Goal: Information Seeking & Learning: Learn about a topic

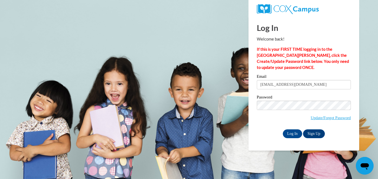
type input "mmjohnson821@gmail.com"
click at [276, 113] on span "Update/Forgot Password" at bounding box center [304, 112] width 94 height 23
click at [283, 130] on input "Log In" at bounding box center [292, 134] width 19 height 9
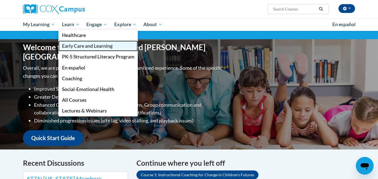
click at [75, 46] on span "Early Care and Learning" at bounding box center [87, 46] width 51 height 6
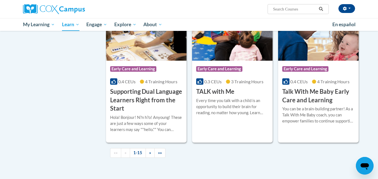
scroll to position [781, 0]
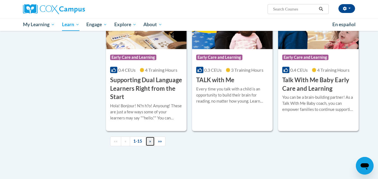
click at [149, 144] on span "»" at bounding box center [150, 141] width 2 height 5
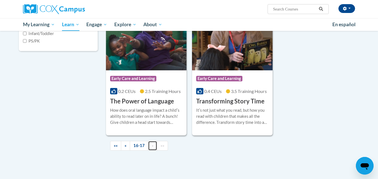
scroll to position [162, 0]
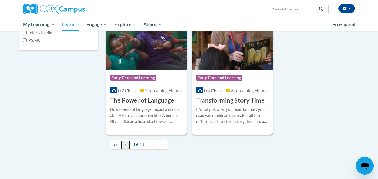
click at [124, 145] on link "«" at bounding box center [125, 145] width 9 height 10
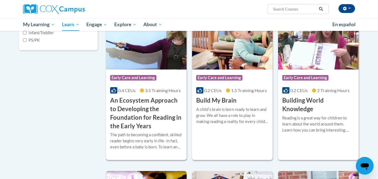
click at [115, 139] on div "The path to becoming a confident, skilled reader begins very early in life- in …" at bounding box center [146, 141] width 72 height 18
click at [25, 40] on input "PS/PK" at bounding box center [25, 40] width 4 height 4
checkbox input "true"
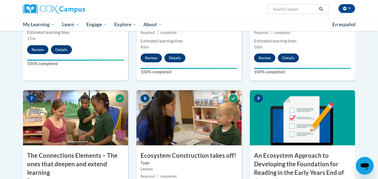
scroll to position [371, 0]
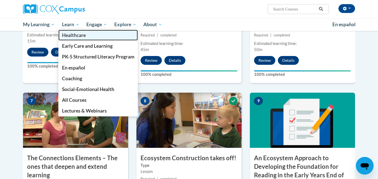
click at [81, 39] on link "Healthcare" at bounding box center [98, 35] width 80 height 11
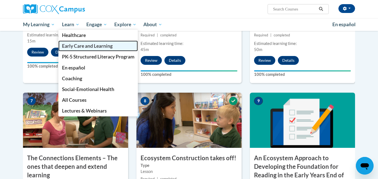
click at [74, 47] on span "Early Care and Learning" at bounding box center [87, 46] width 51 height 6
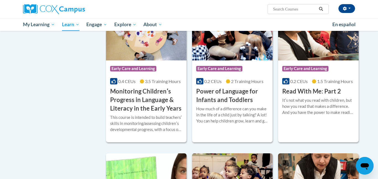
scroll to position [231, 0]
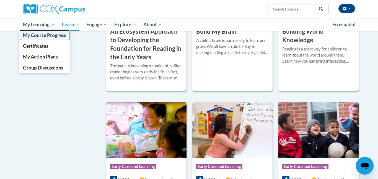
click at [43, 36] on span "My Course Progress" at bounding box center [44, 35] width 43 height 6
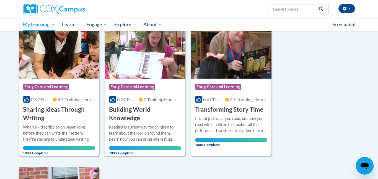
scroll to position [392, 0]
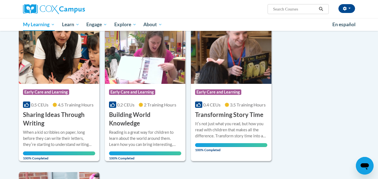
click at [288, 6] on input "Search..." at bounding box center [294, 9] width 44 height 7
type input "death"
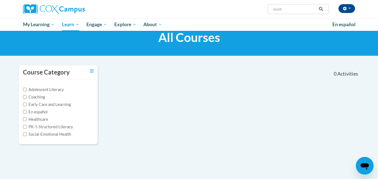
scroll to position [20, 0]
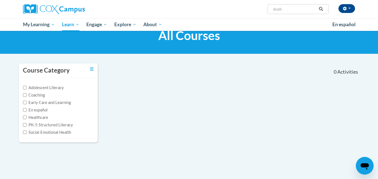
click at [294, 9] on input "death" at bounding box center [294, 9] width 44 height 7
type input "deaf"
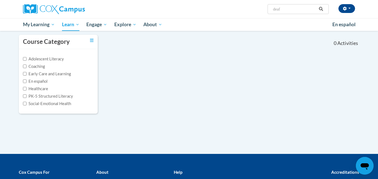
scroll to position [47, 0]
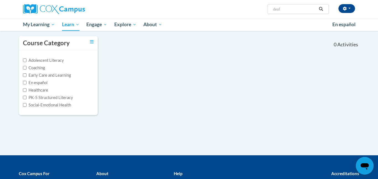
click at [288, 8] on input "deaf" at bounding box center [294, 9] width 44 height 7
type input "deaf an noverbal"
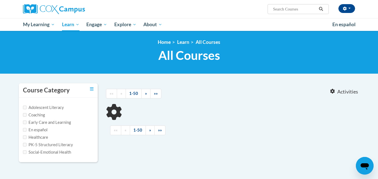
type input "deaf an noverbal"
click at [58, 145] on label "PK-5 Structured Literacy" at bounding box center [48, 145] width 50 height 6
click at [27, 145] on input "PK-5 Structured Literacy" at bounding box center [25, 145] width 4 height 4
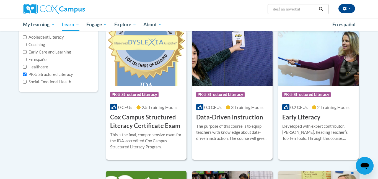
scroll to position [43, 0]
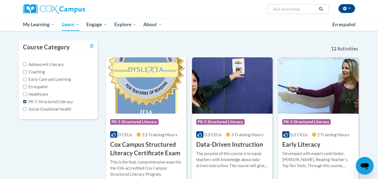
click at [24, 102] on input "PK-5 Structured Literacy" at bounding box center [25, 102] width 4 height 4
click at [25, 103] on input "PK-5 Structured Literacy" at bounding box center [25, 102] width 4 height 4
checkbox input "true"
click at [25, 108] on input "Social-Emotional Health" at bounding box center [25, 110] width 4 height 4
checkbox input "true"
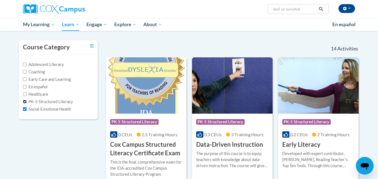
click at [24, 101] on input "PK-5 Structured Literacy" at bounding box center [25, 102] width 4 height 4
checkbox input "false"
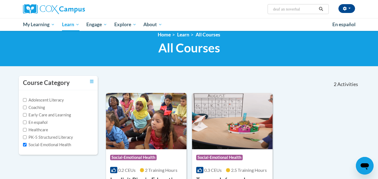
scroll to position [0, 0]
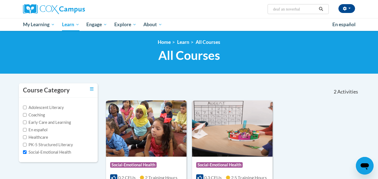
click at [303, 10] on input "deaf an noverbal" at bounding box center [294, 9] width 44 height 7
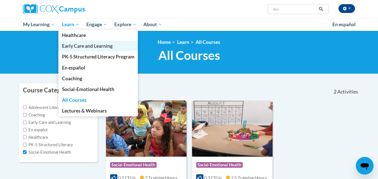
type input "dea"
click at [71, 46] on span "Early Care and Learning" at bounding box center [87, 46] width 51 height 6
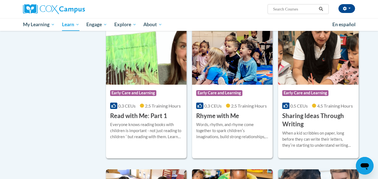
scroll to position [603, 0]
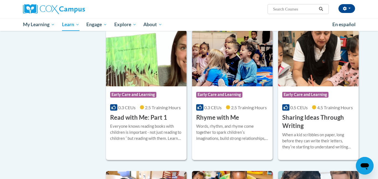
click at [295, 8] on input "Search..." at bounding box center [294, 9] width 44 height 7
click at [288, 11] on input "none v" at bounding box center [294, 9] width 44 height 7
click at [288, 8] on input "non verval" at bounding box center [294, 9] width 44 height 7
type input "non verbal"
click at [323, 10] on icon "Search" at bounding box center [320, 9] width 5 height 4
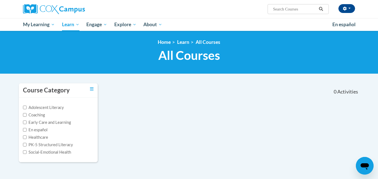
type input "non verbal"
click at [41, 131] on label "En español" at bounding box center [35, 130] width 25 height 6
click at [27, 131] on input "En español" at bounding box center [25, 130] width 4 height 4
checkbox input "true"
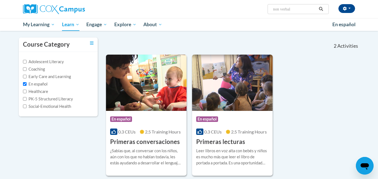
scroll to position [45, 0]
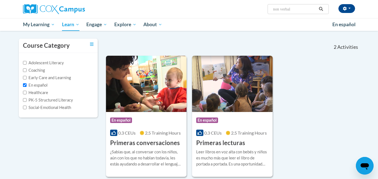
click at [322, 10] on icon "Search" at bounding box center [320, 9] width 5 height 4
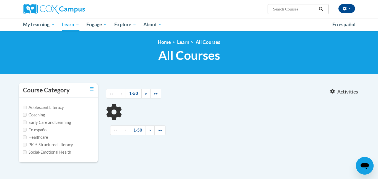
type input "non verbal"
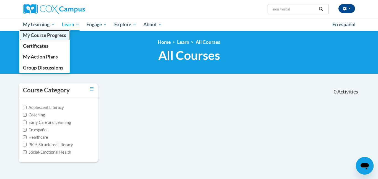
click at [37, 38] on link "My Course Progress" at bounding box center [44, 35] width 50 height 11
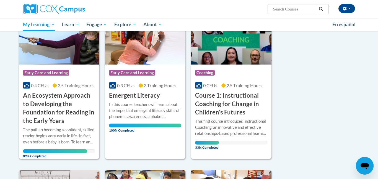
scroll to position [99, 0]
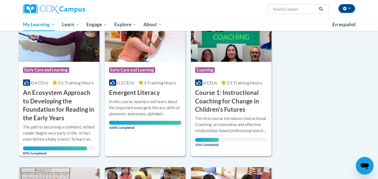
click at [236, 111] on h3 "Course 1: Instructional Coaching for Change in Children's Futures" at bounding box center [231, 101] width 72 height 25
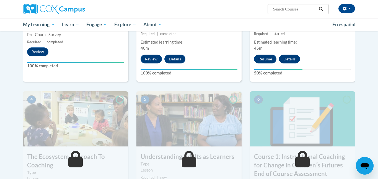
scroll to position [213, 0]
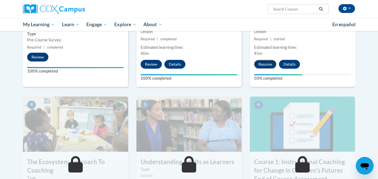
click at [267, 68] on button "Resume" at bounding box center [265, 64] width 22 height 9
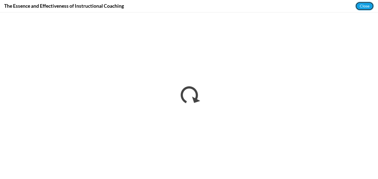
scroll to position [68, 0]
click at [363, 6] on button "Close" at bounding box center [364, 6] width 19 height 9
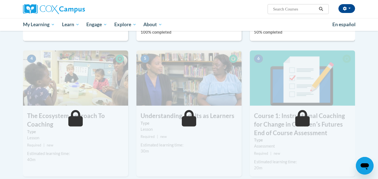
scroll to position [260, 0]
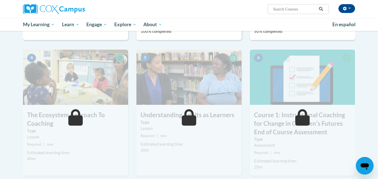
click at [76, 77] on img at bounding box center [75, 77] width 105 height 55
drag, startPoint x: 371, startPoint y: 93, endPoint x: 374, endPoint y: 56, distance: 37.4
click at [374, 56] on body "Monica Vaughn (America/New_York UTC-04:00) My Profile Inbox My Transcripts Log …" at bounding box center [189, 29] width 378 height 578
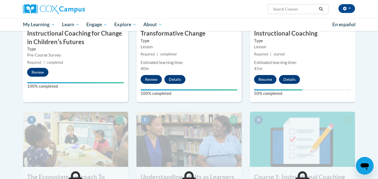
scroll to position [197, 0]
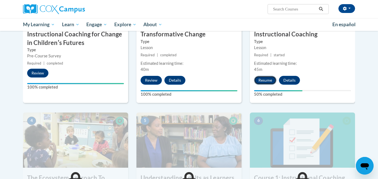
click at [261, 80] on button "Resume" at bounding box center [265, 80] width 22 height 9
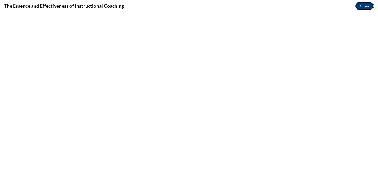
click at [368, 9] on button "Close" at bounding box center [364, 6] width 19 height 9
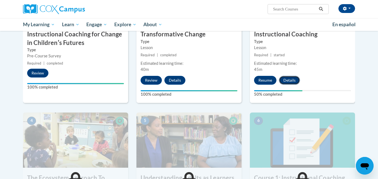
click at [284, 82] on button "Details" at bounding box center [289, 80] width 21 height 9
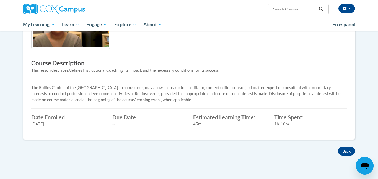
scroll to position [156, 0]
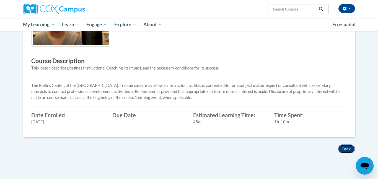
click at [348, 147] on button "Back" at bounding box center [346, 149] width 17 height 9
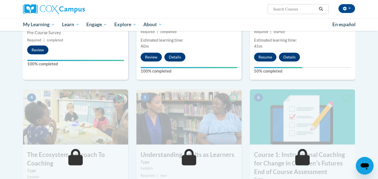
scroll to position [218, 0]
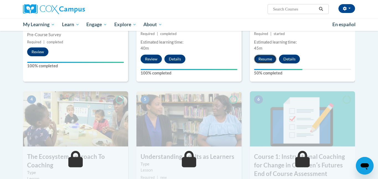
click at [267, 58] on button "Resume" at bounding box center [265, 59] width 22 height 9
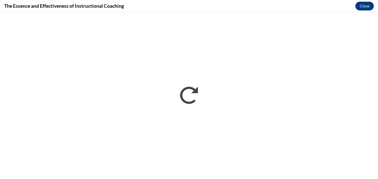
scroll to position [0, 0]
click at [361, 8] on button "Close" at bounding box center [364, 6] width 19 height 9
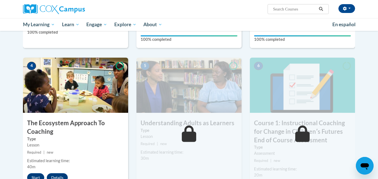
scroll to position [253, 0]
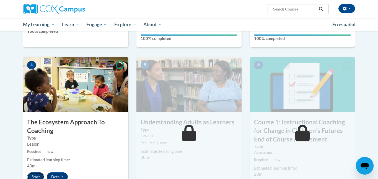
click at [37, 174] on button "Start" at bounding box center [35, 177] width 17 height 9
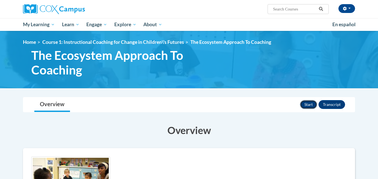
click at [307, 104] on button "Start" at bounding box center [308, 104] width 17 height 9
